Goal: Task Accomplishment & Management: Manage account settings

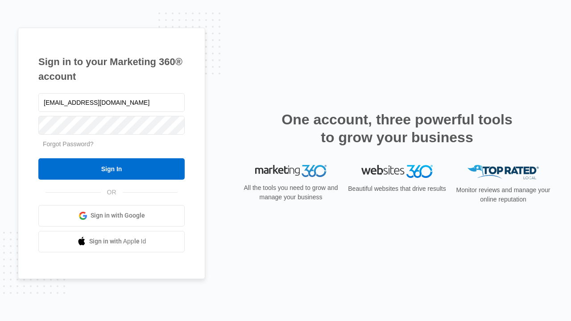
type input "dankie614@gmail.com"
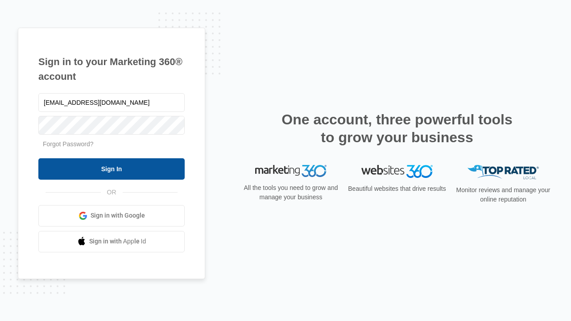
click at [111, 169] on input "Sign In" at bounding box center [111, 168] width 146 height 21
